Goal: Task Accomplishment & Management: Use online tool/utility

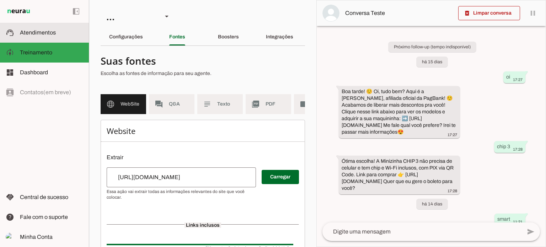
click at [30, 30] on span "Atendimentos" at bounding box center [38, 32] width 36 height 6
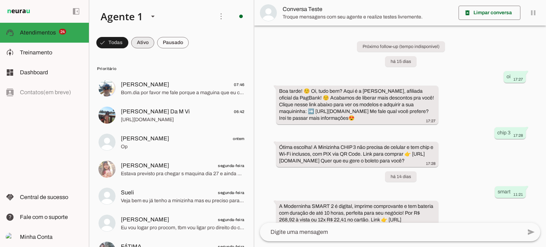
click at [128, 42] on span at bounding box center [112, 42] width 32 height 17
